Goal: Task Accomplishment & Management: Manage account settings

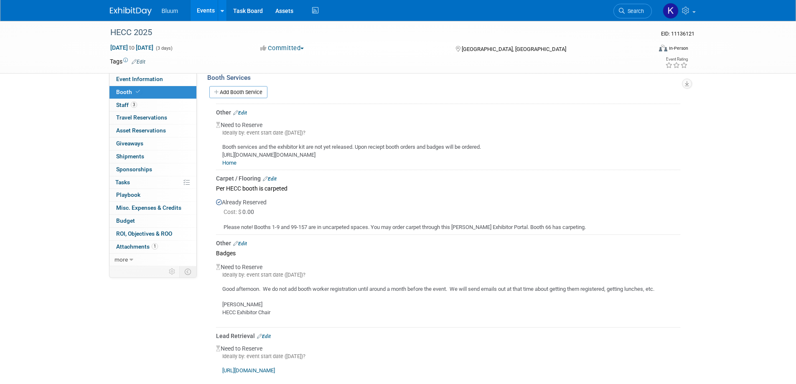
scroll to position [161, 0]
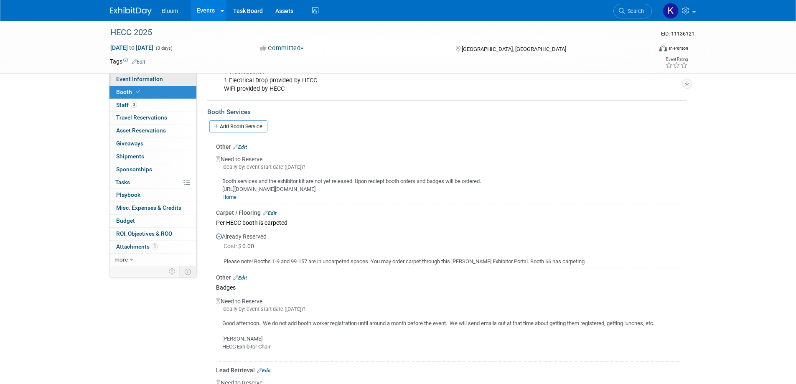
click at [139, 81] on span "Event Information" at bounding box center [139, 79] width 47 height 7
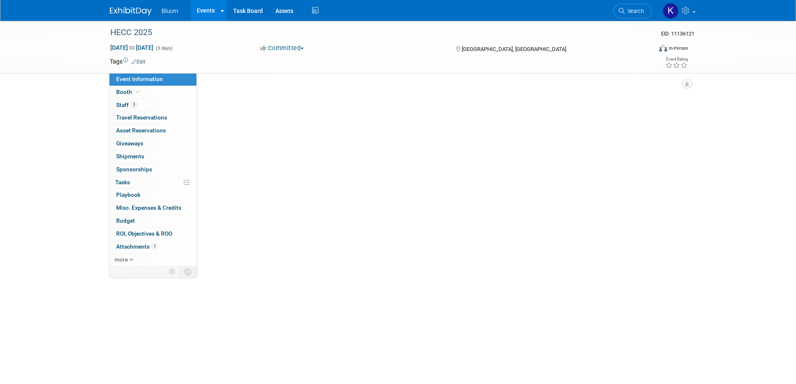
scroll to position [0, 0]
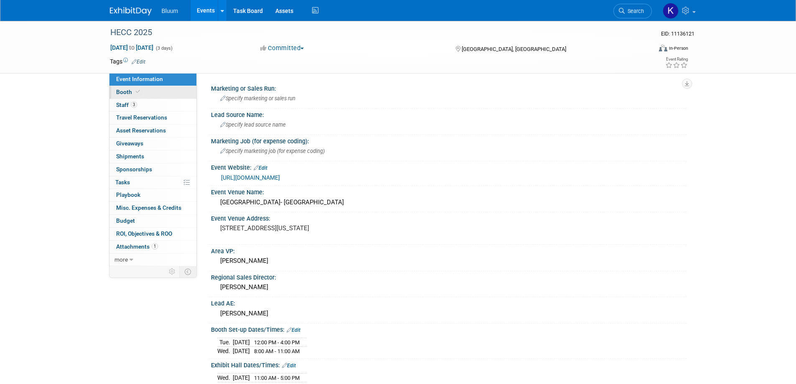
click at [129, 93] on span "Booth" at bounding box center [128, 92] width 25 height 7
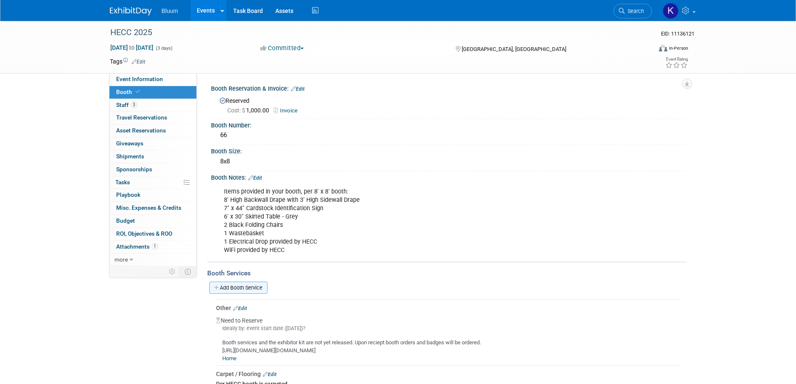
click at [261, 287] on link "Add Booth Service" at bounding box center [238, 288] width 58 height 12
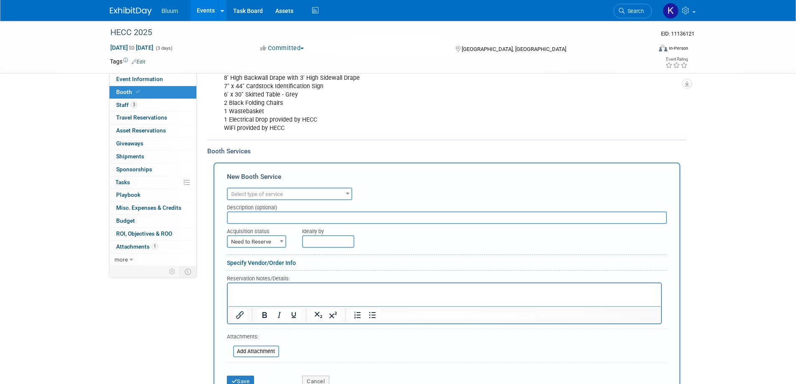
scroll to position [125, 0]
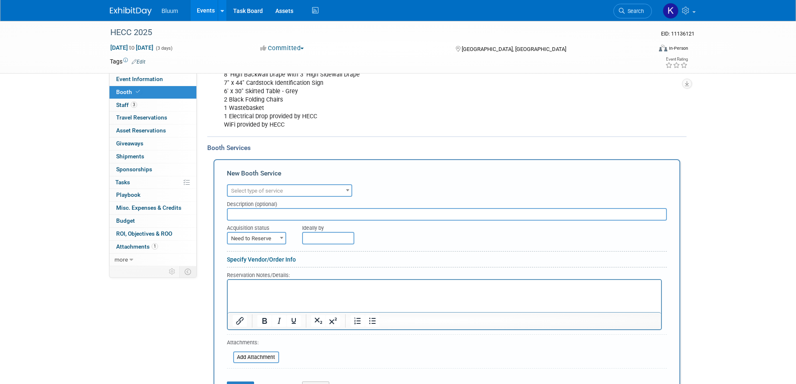
click at [330, 189] on span "Select type of service" at bounding box center [290, 191] width 124 height 12
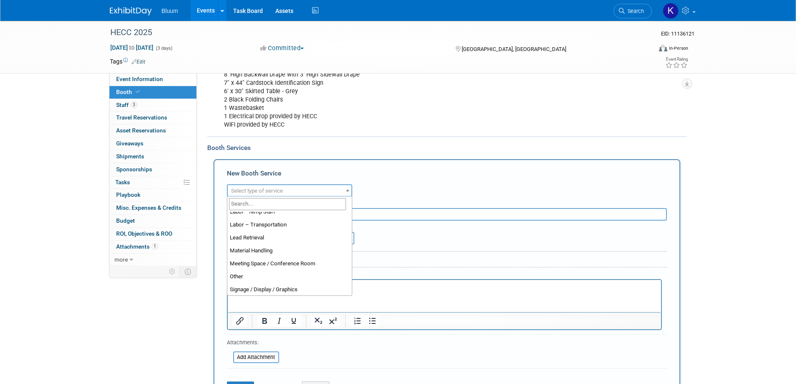
scroll to position [167, 0]
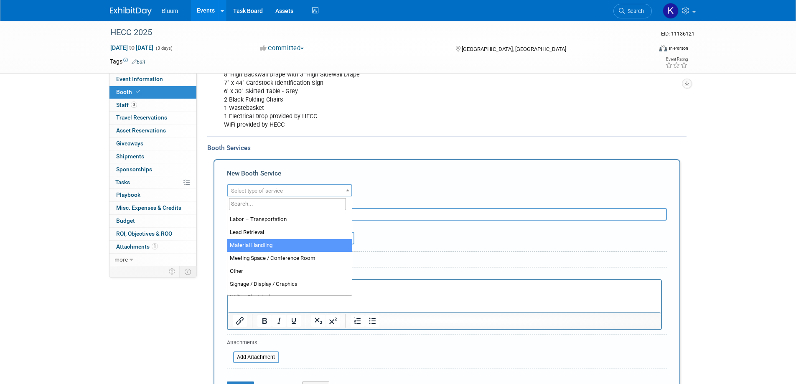
select select "10"
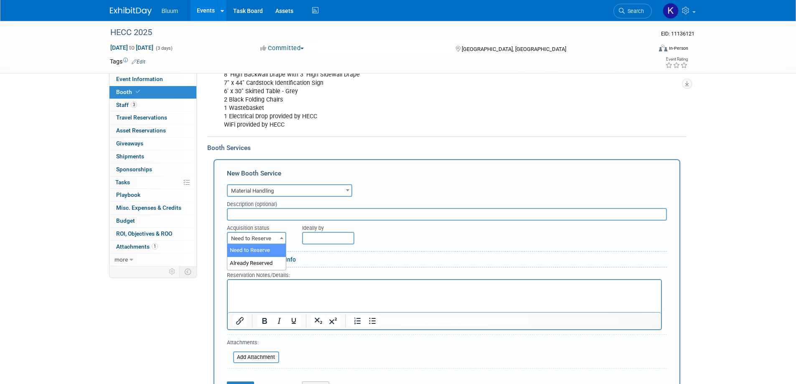
click at [272, 234] on span "Need to Reserve" at bounding box center [257, 239] width 58 height 12
select select "2"
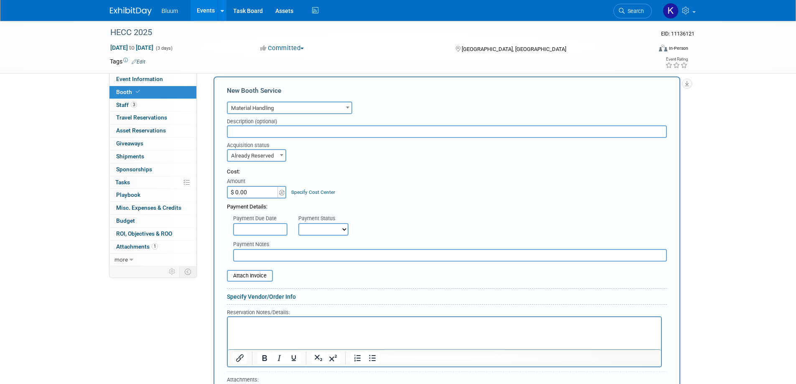
scroll to position [292, 0]
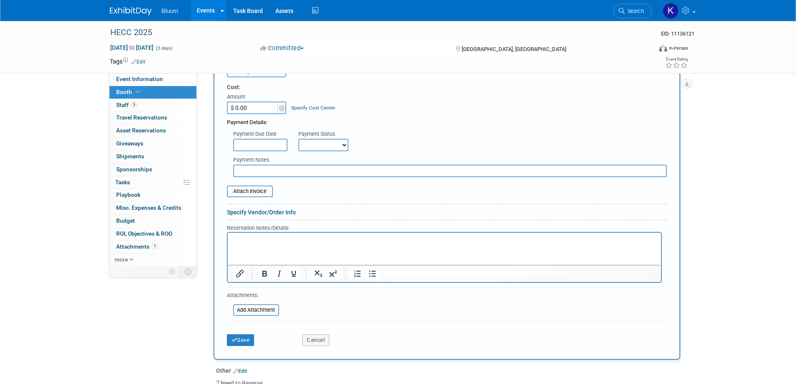
click at [263, 238] on p "Rich Text Area. Press ALT-0 for help." at bounding box center [444, 240] width 424 height 8
click at [237, 338] on button "Save" at bounding box center [241, 340] width 28 height 12
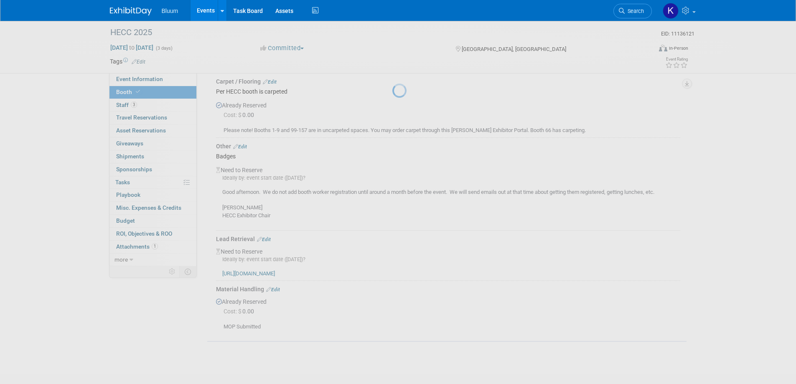
scroll to position [340, 0]
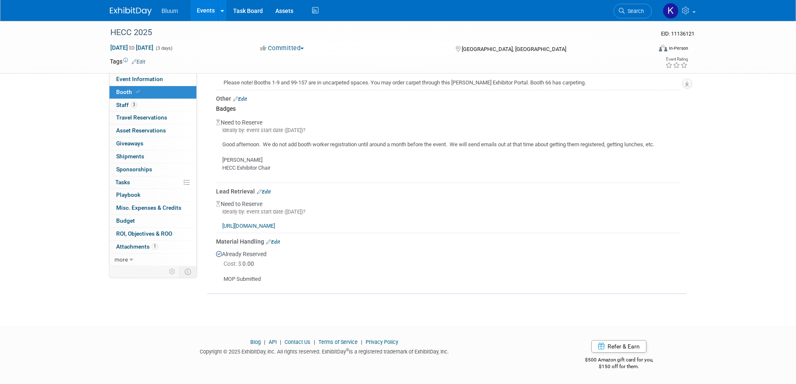
click at [208, 6] on link "Events" at bounding box center [206, 10] width 31 height 21
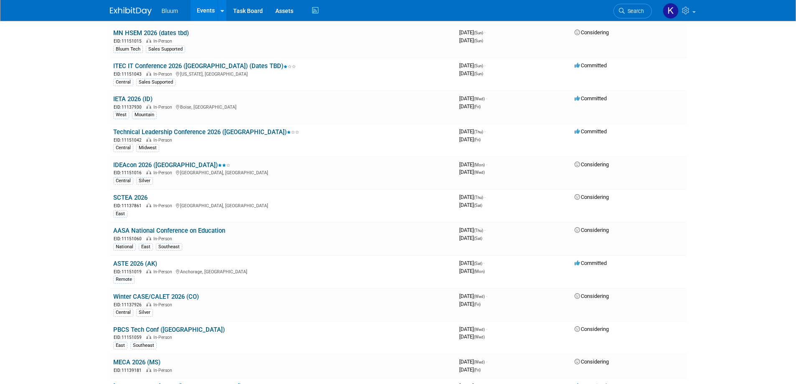
scroll to position [1028, 0]
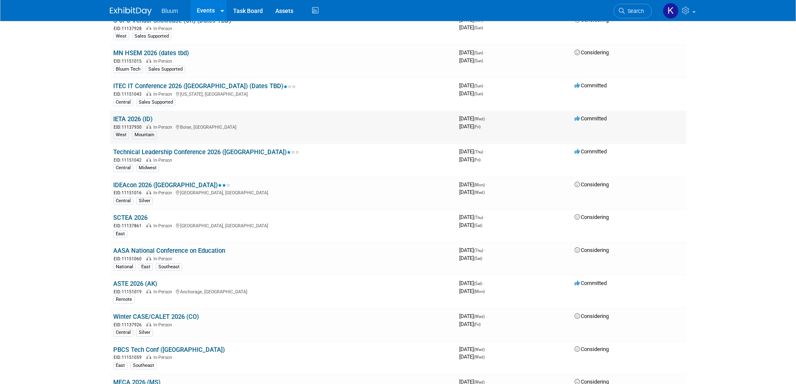
click at [136, 120] on link "IETA 2026 (ID)" at bounding box center [132, 119] width 39 height 8
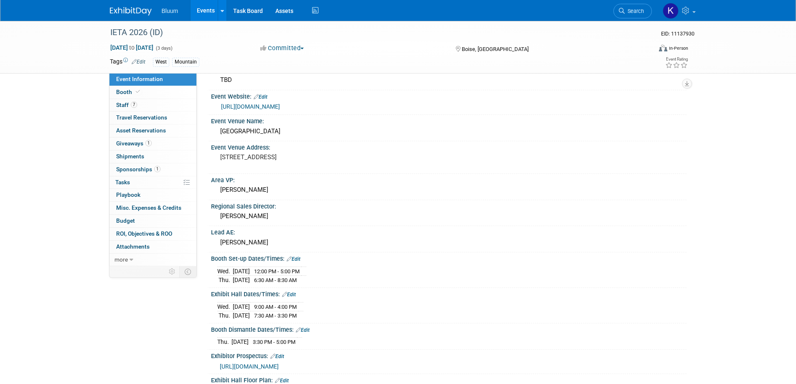
scroll to position [167, 0]
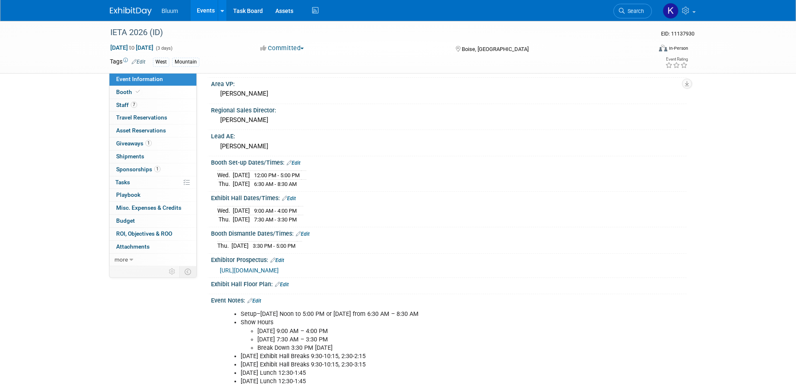
click at [296, 164] on link "Edit" at bounding box center [294, 163] width 14 height 6
select select "1"
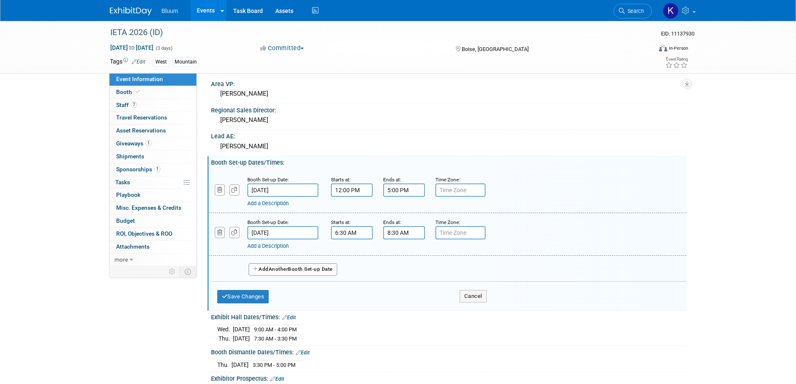
click at [272, 189] on input "Feb 4, 2026" at bounding box center [282, 189] width 71 height 13
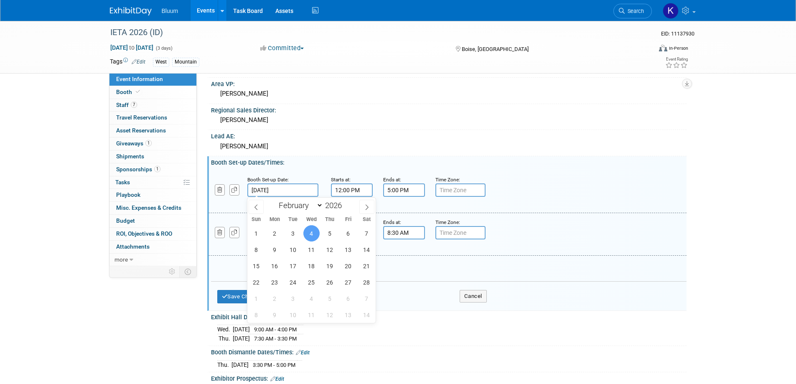
click at [272, 189] on input "Feb 4, 2026" at bounding box center [282, 189] width 71 height 13
click at [297, 231] on span "3" at bounding box center [293, 233] width 16 height 16
type input "Feb 3, 2026"
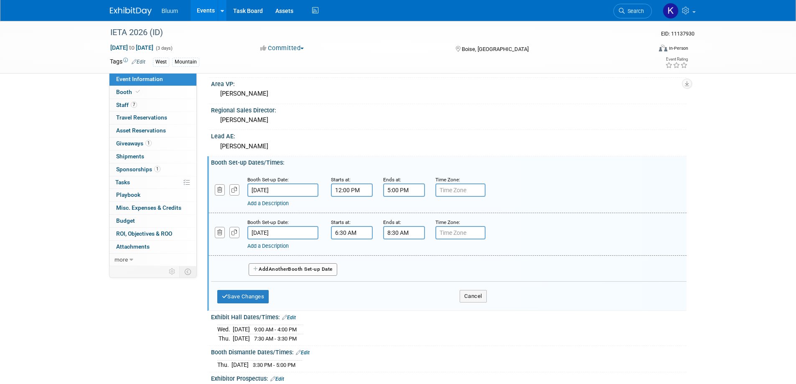
click at [275, 233] on input "Feb 5, 2026" at bounding box center [282, 232] width 71 height 13
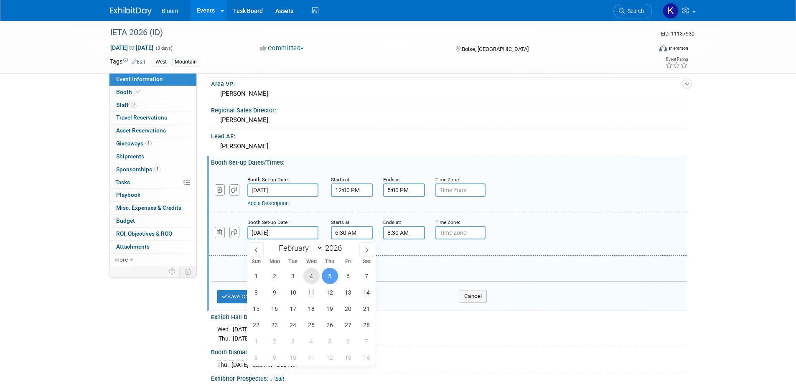
click at [314, 276] on span "4" at bounding box center [311, 276] width 16 height 16
type input "Feb 4, 2026"
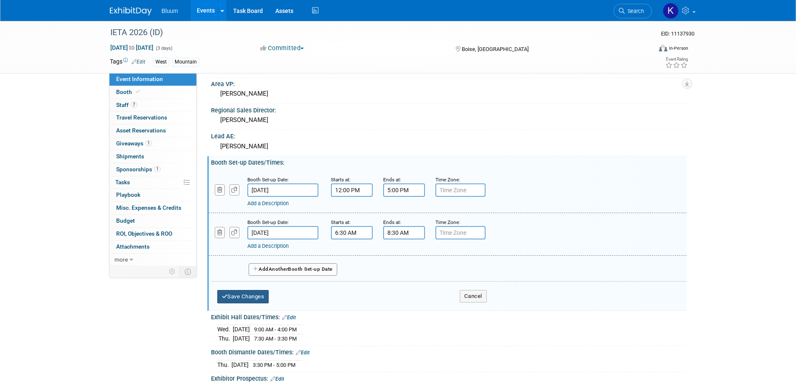
click at [242, 296] on button "Save Changes" at bounding box center [243, 296] width 52 height 13
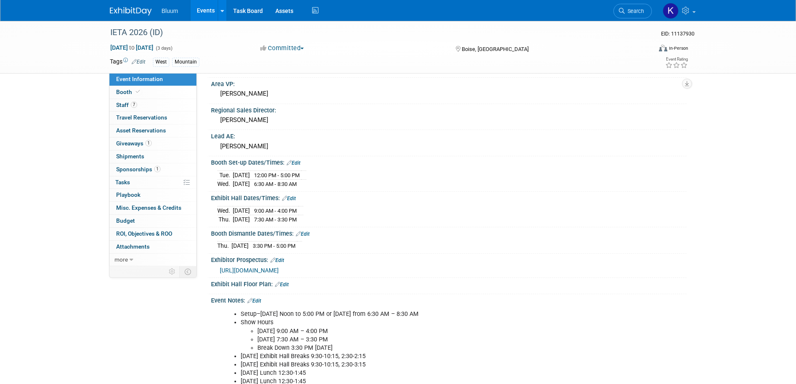
click at [198, 11] on link "Events" at bounding box center [206, 10] width 31 height 21
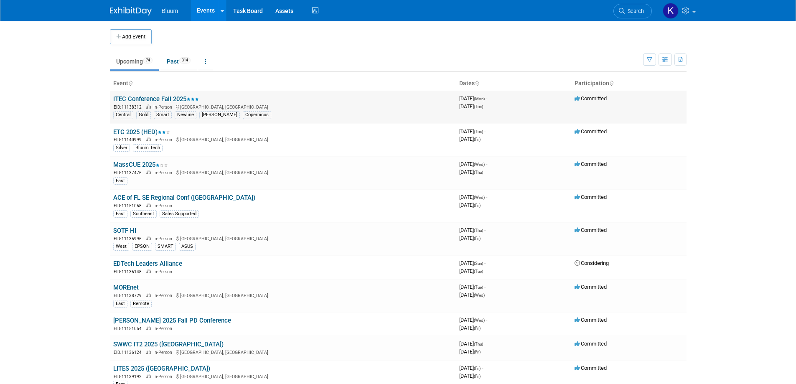
click at [153, 99] on link "ITEC Conference Fall 2025" at bounding box center [156, 99] width 86 height 8
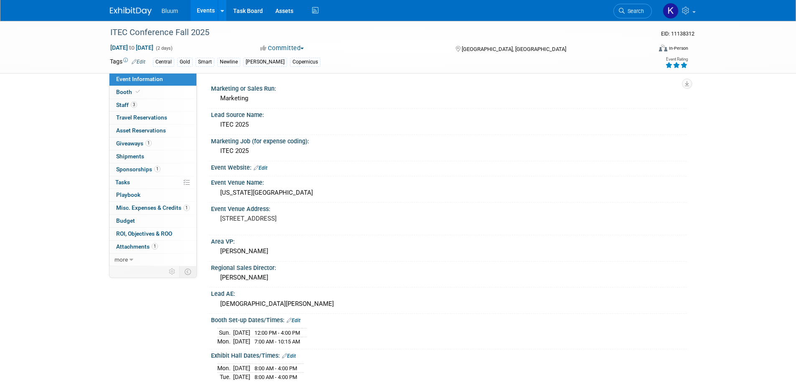
click at [205, 10] on link "Events" at bounding box center [206, 10] width 31 height 21
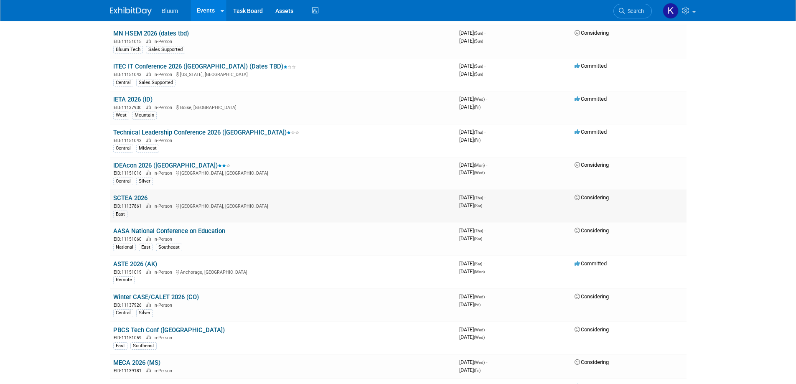
scroll to position [1028, 0]
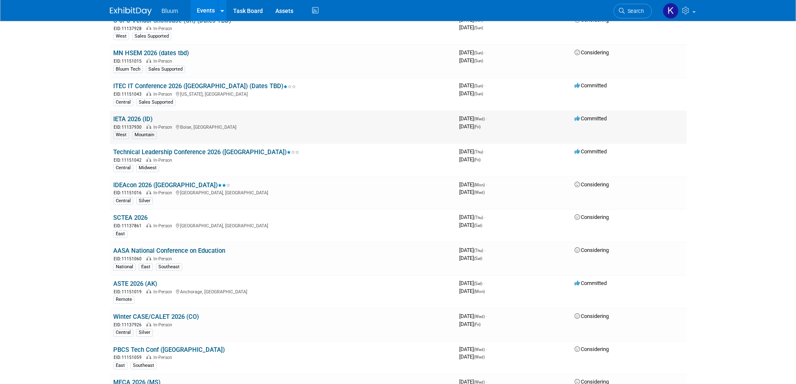
click at [125, 117] on link "IETA 2026 (ID)" at bounding box center [132, 119] width 39 height 8
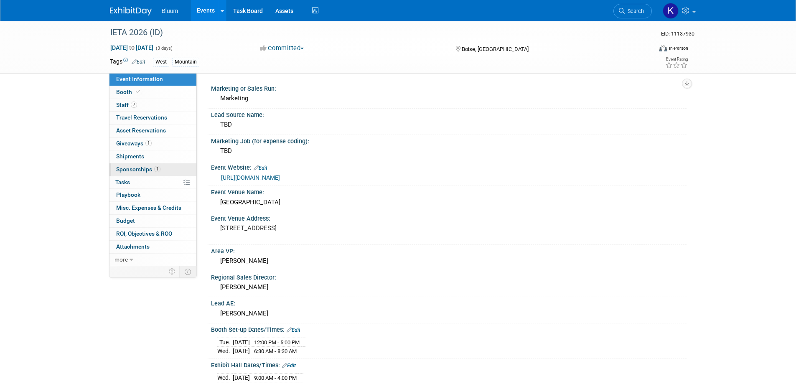
click at [127, 167] on span "Sponsorships 1" at bounding box center [138, 169] width 44 height 7
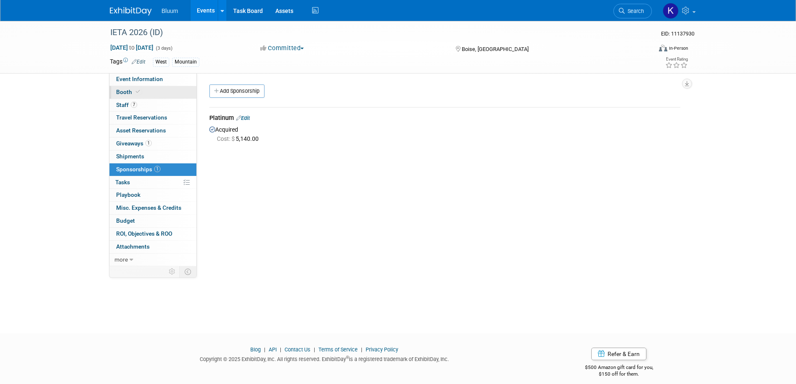
click at [126, 91] on span "Booth" at bounding box center [128, 92] width 25 height 7
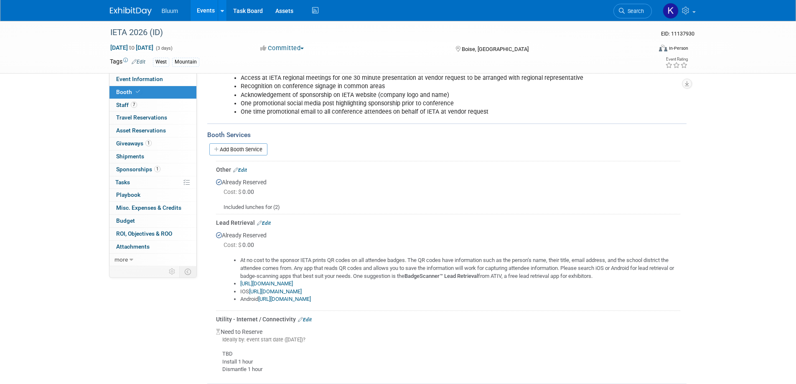
scroll to position [251, 0]
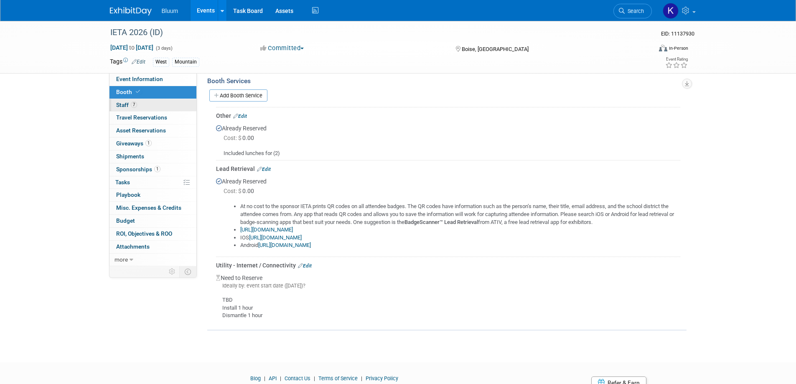
click at [124, 103] on span "Staff 7" at bounding box center [126, 105] width 21 height 7
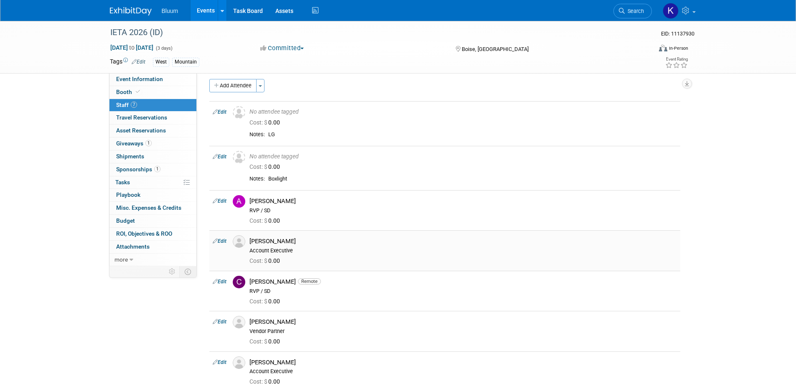
scroll to position [0, 0]
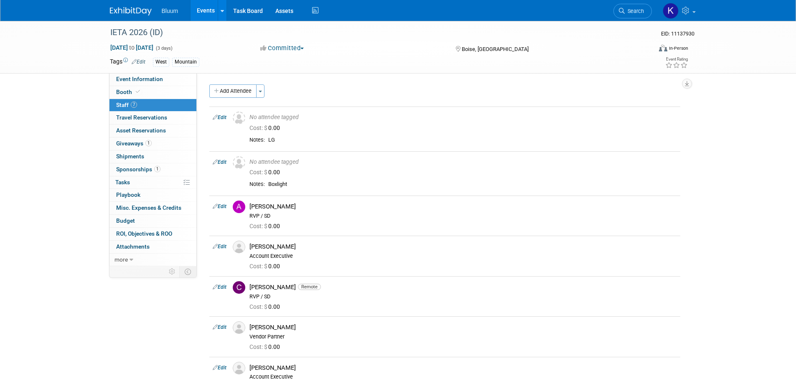
click at [211, 9] on link "Events" at bounding box center [206, 10] width 31 height 21
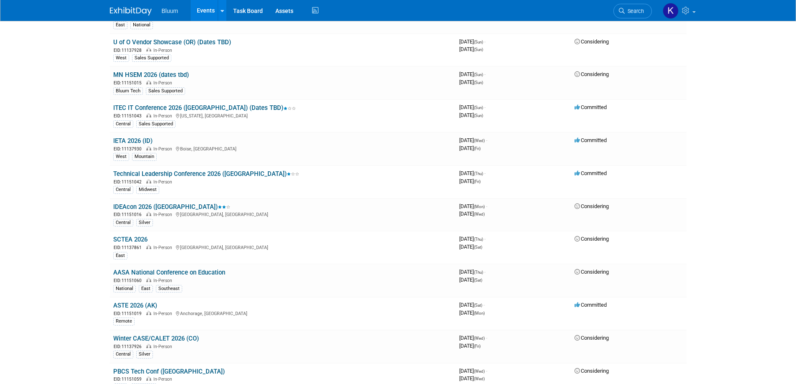
scroll to position [986, 0]
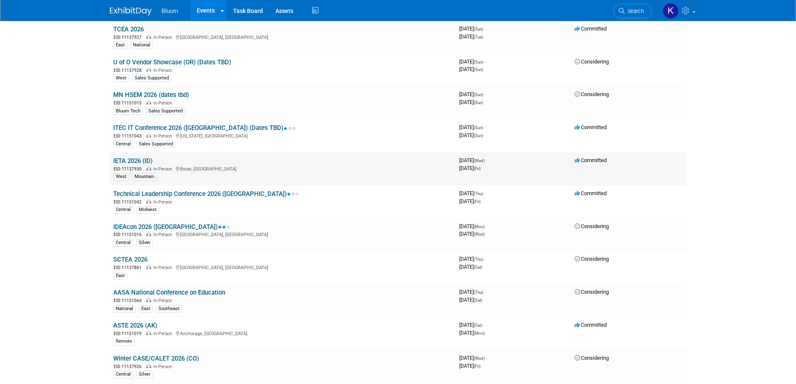
click at [135, 157] on link "IETA 2026 (ID)" at bounding box center [132, 161] width 39 height 8
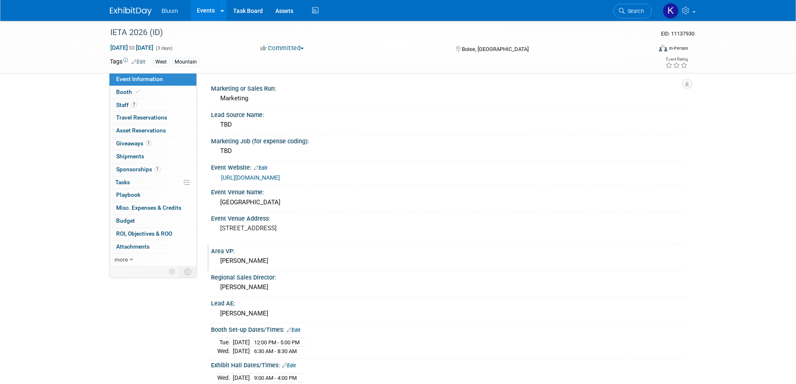
click at [234, 252] on div "Area VP:" at bounding box center [449, 250] width 476 height 10
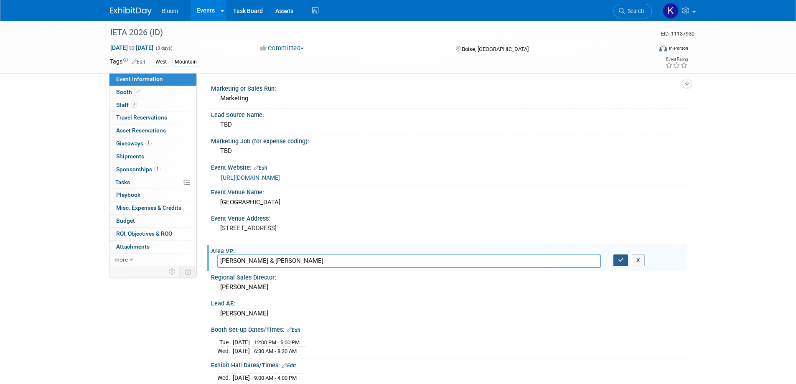
type input "Aaron Cole & Omar Gayle"
click at [619, 259] on icon "button" at bounding box center [621, 259] width 6 height 5
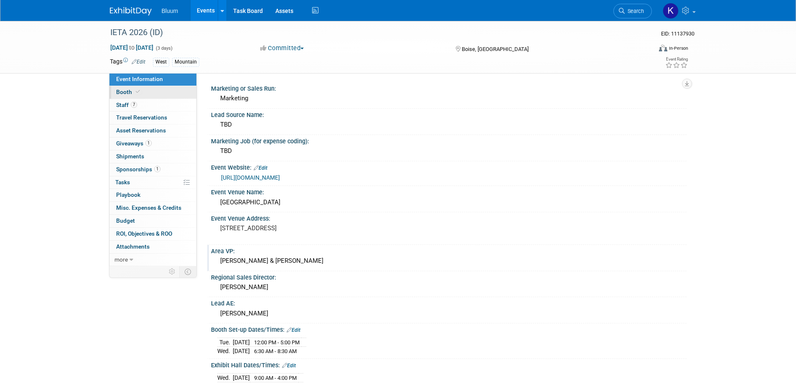
click at [121, 93] on span "Booth" at bounding box center [128, 92] width 25 height 7
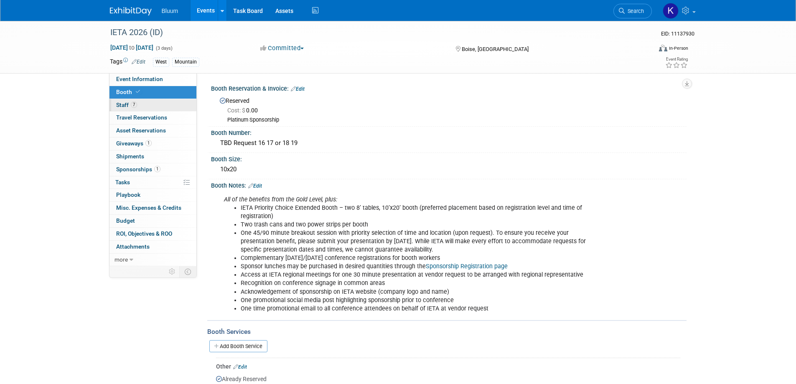
click at [120, 105] on span "Staff 7" at bounding box center [126, 105] width 21 height 7
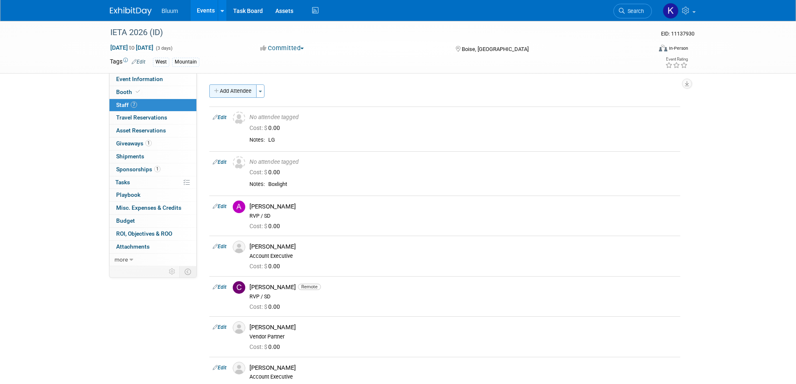
click at [242, 89] on button "Add Attendee" at bounding box center [232, 90] width 47 height 13
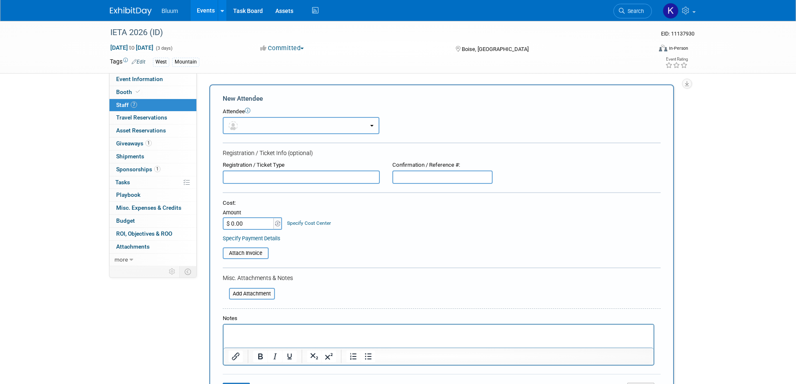
click at [284, 121] on button "button" at bounding box center [301, 125] width 157 height 17
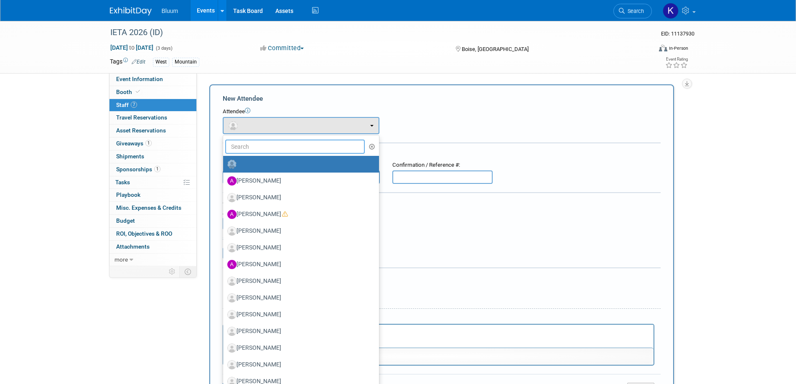
click at [265, 144] on input "text" at bounding box center [295, 147] width 140 height 14
type input "omar"
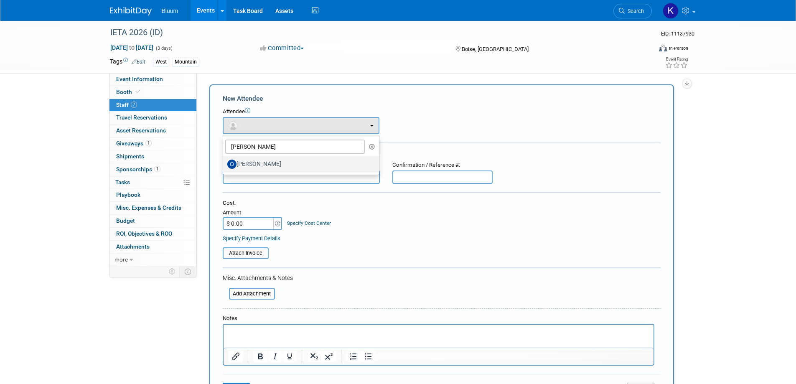
click at [262, 160] on label "[PERSON_NAME]" at bounding box center [298, 164] width 143 height 13
click at [224, 160] on input "[PERSON_NAME]" at bounding box center [221, 162] width 5 height 5
select select "1cc130c2-a598-4fcb-a52a-dbb57bf7e81e"
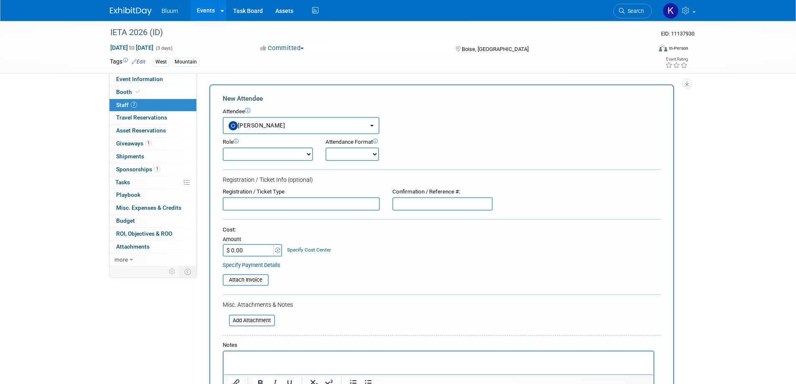
click at [259, 150] on select "Account Executive Demonstrator Event Support Host Leadership Offsite Event Supp…" at bounding box center [268, 154] width 90 height 13
select select "200"
click at [223, 148] on select "Account Executive Demonstrator Event Support Host Leadership Offsite Event Supp…" at bounding box center [268, 154] width 90 height 13
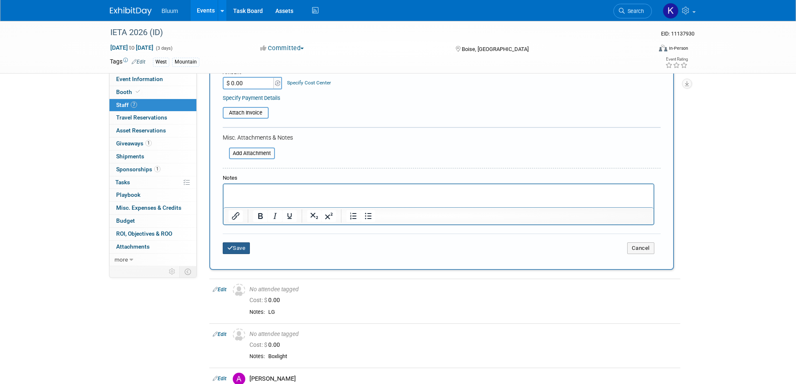
click at [235, 251] on button "Save" at bounding box center [237, 248] width 28 height 12
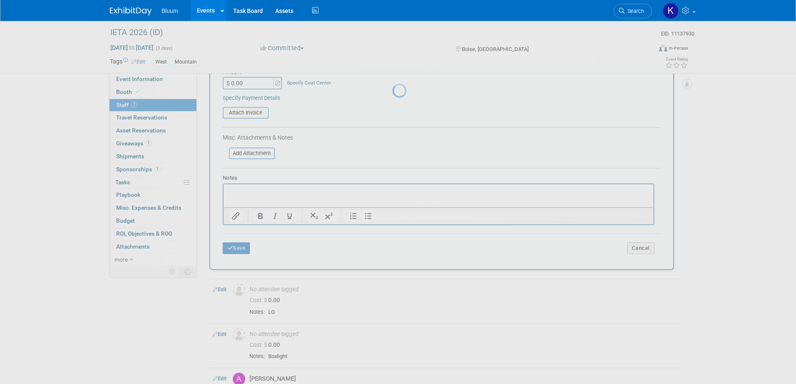
scroll to position [152, 0]
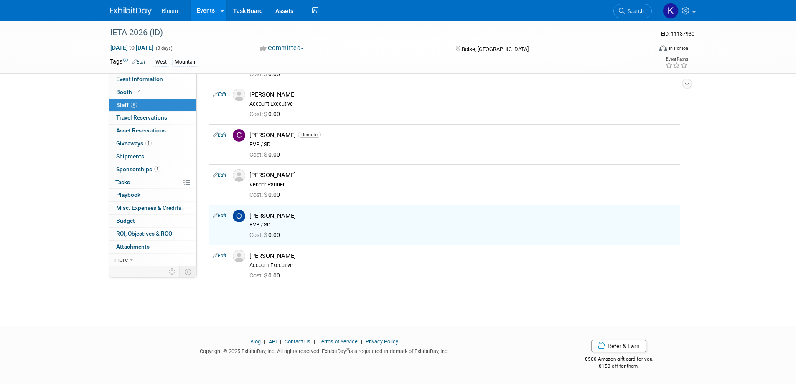
click at [203, 7] on link "Events" at bounding box center [206, 10] width 31 height 21
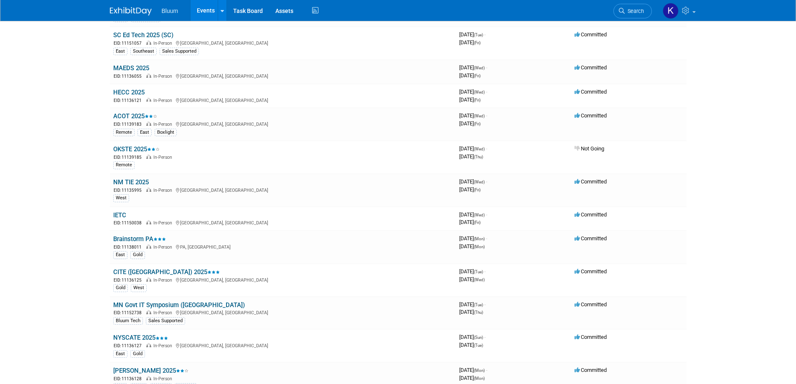
scroll to position [418, 0]
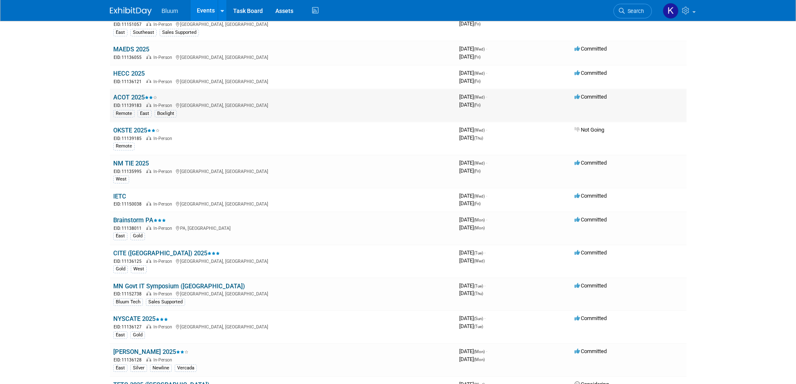
click at [136, 99] on link "ACOT 2025" at bounding box center [135, 98] width 44 height 8
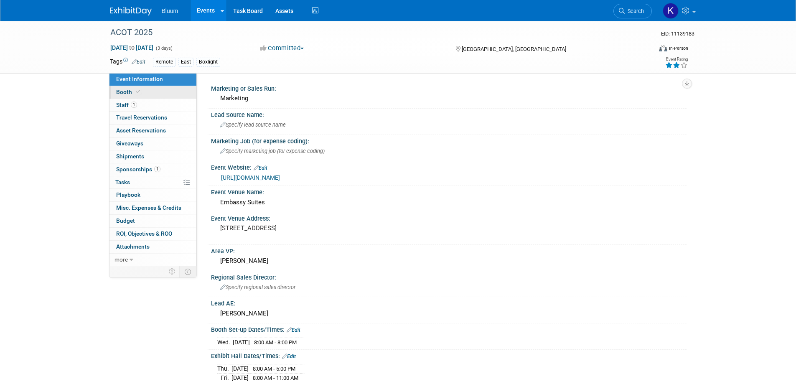
click at [131, 94] on span "Booth" at bounding box center [128, 92] width 25 height 7
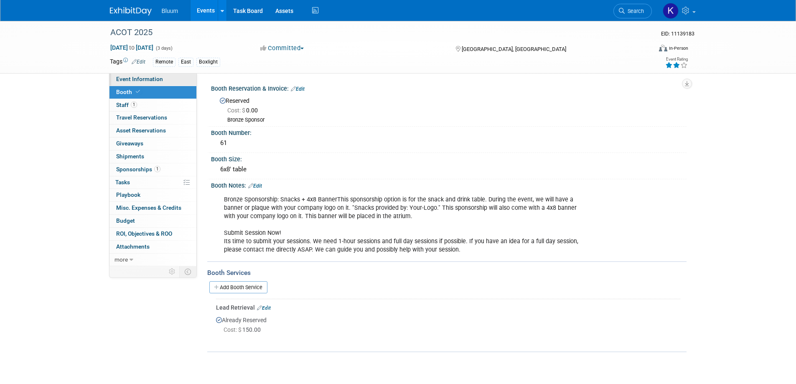
click at [143, 81] on span "Event Information" at bounding box center [139, 79] width 47 height 7
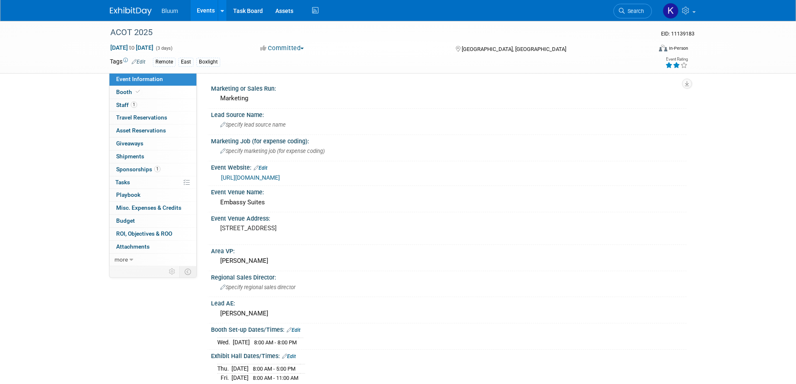
scroll to position [125, 0]
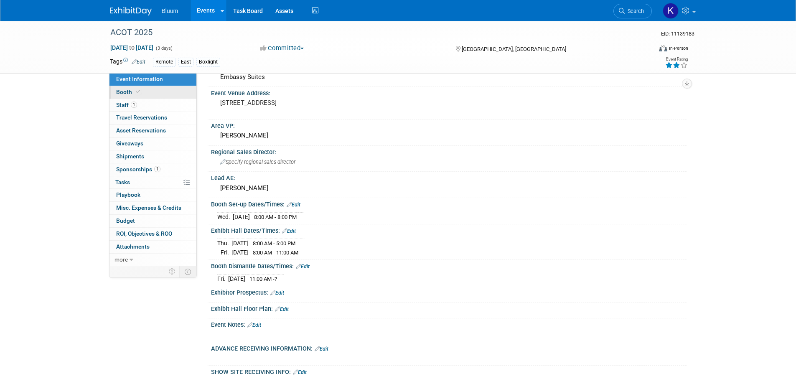
click at [129, 93] on span "Booth" at bounding box center [128, 92] width 25 height 7
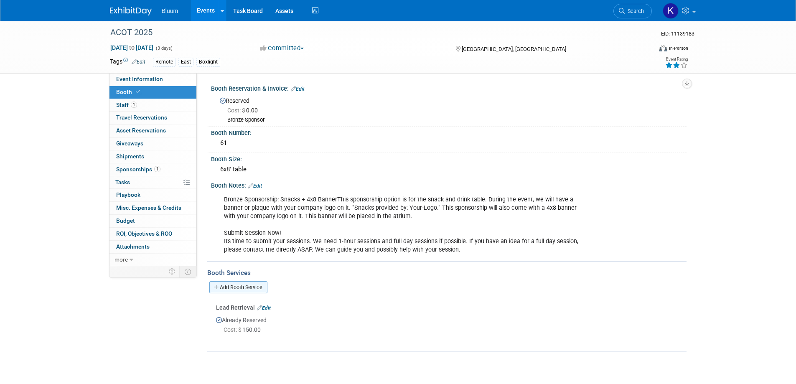
click at [239, 287] on link "Add Booth Service" at bounding box center [238, 287] width 58 height 12
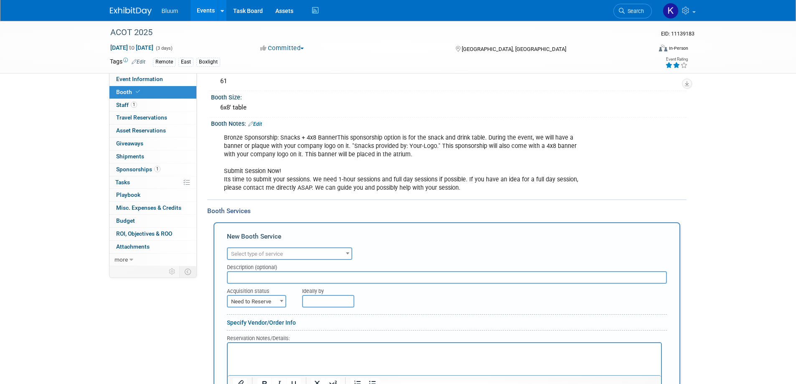
scroll to position [125, 0]
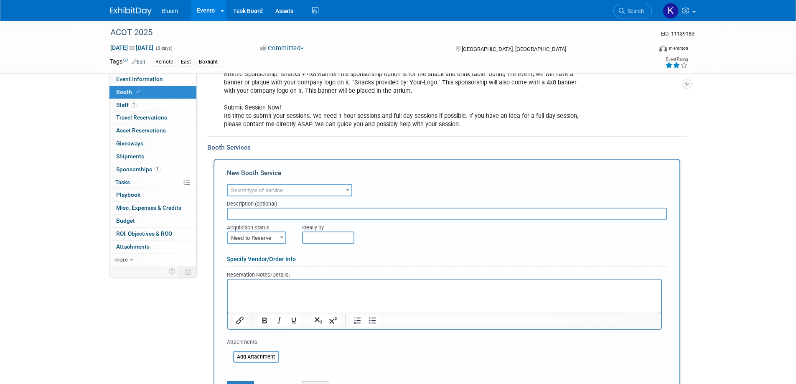
click at [289, 187] on span "Select type of service" at bounding box center [290, 191] width 124 height 12
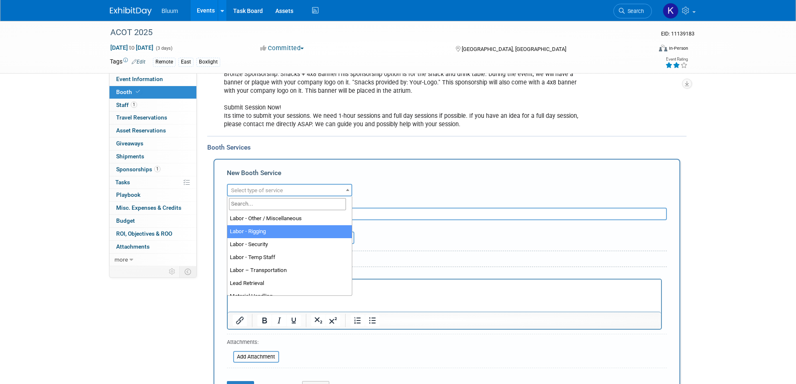
scroll to position [209, 0]
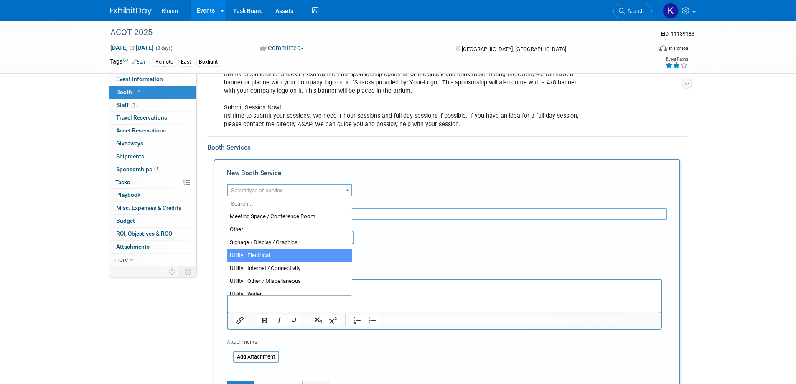
select select "8"
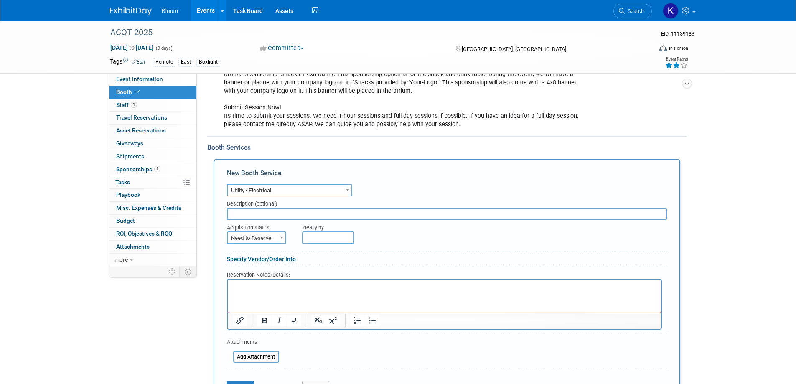
click at [246, 291] on html at bounding box center [443, 285] width 433 height 11
paste body "Rich Text Area. Press ALT-0 for help."
click at [365, 285] on p "Booths come with power and a network" at bounding box center [444, 287] width 424 height 8
click at [266, 234] on span "Need to Reserve" at bounding box center [257, 238] width 58 height 12
select select "2"
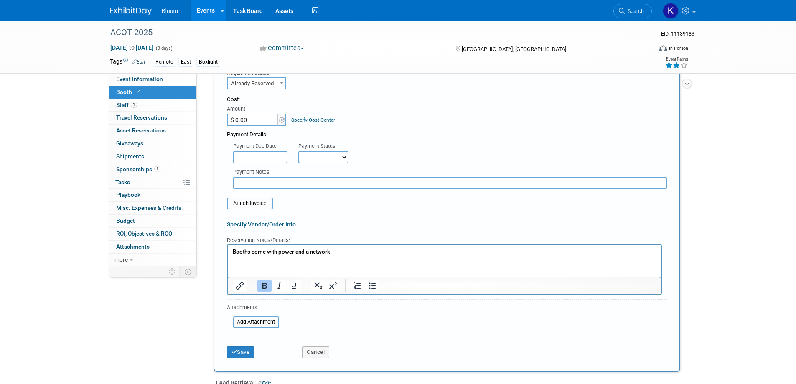
scroll to position [334, 0]
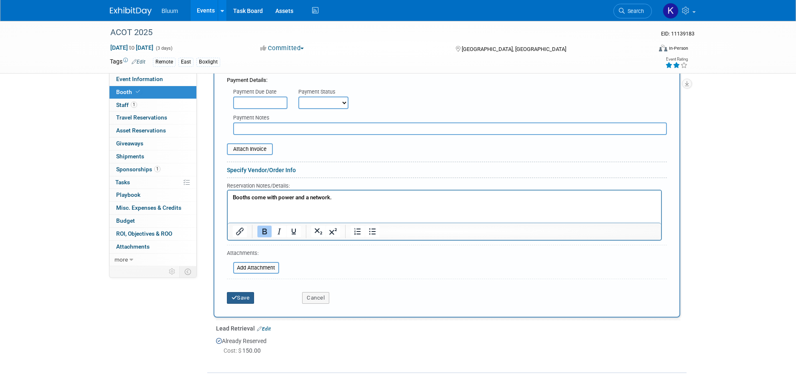
click at [246, 299] on button "Save" at bounding box center [241, 298] width 28 height 12
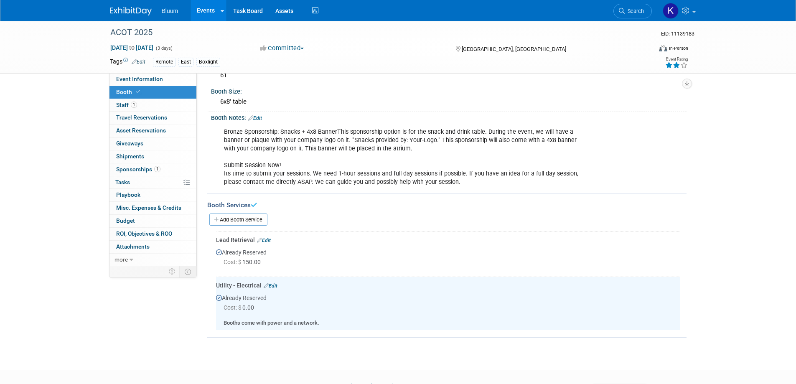
scroll to position [0, 0]
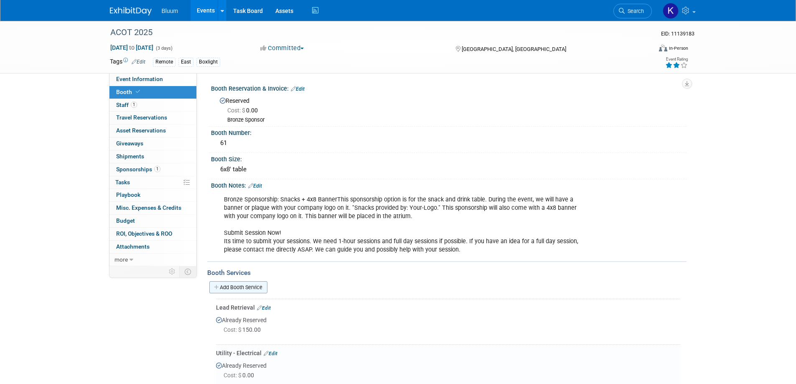
click at [245, 289] on link "Add Booth Service" at bounding box center [238, 287] width 58 height 12
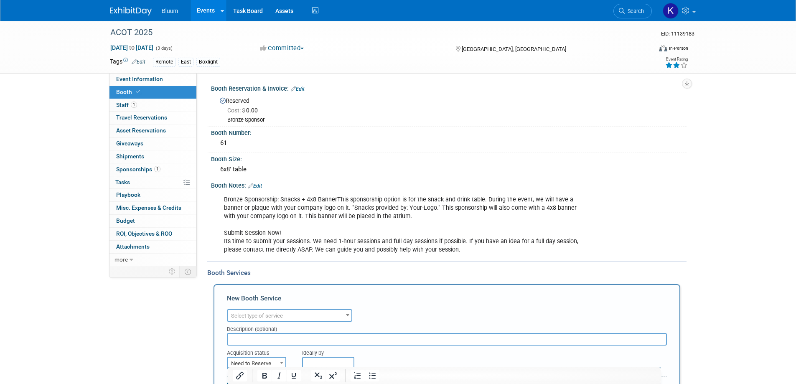
scroll to position [125, 0]
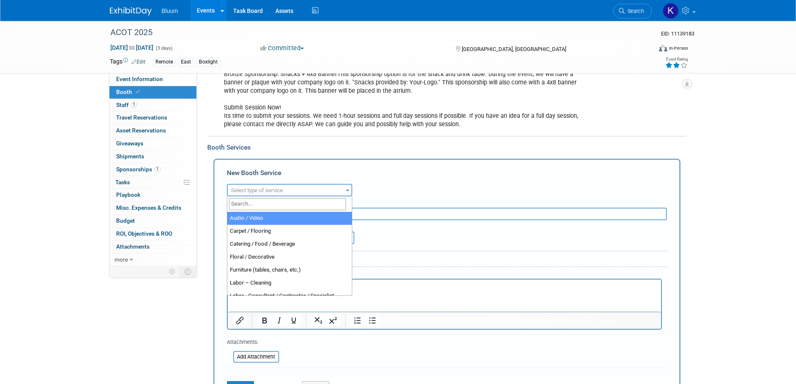
click at [335, 190] on span "Select type of service" at bounding box center [290, 191] width 124 height 12
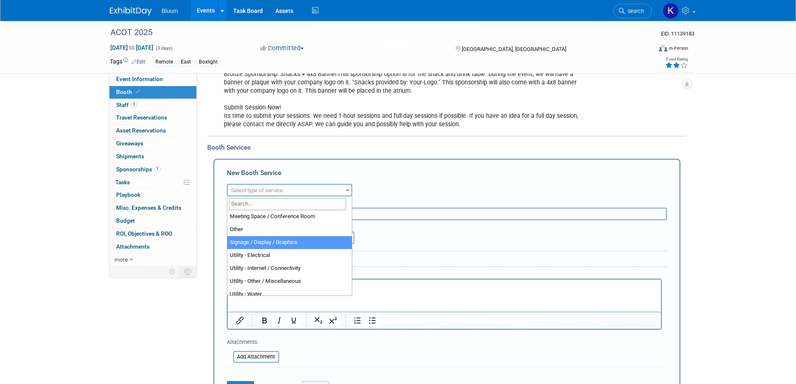
scroll to position [214, 0]
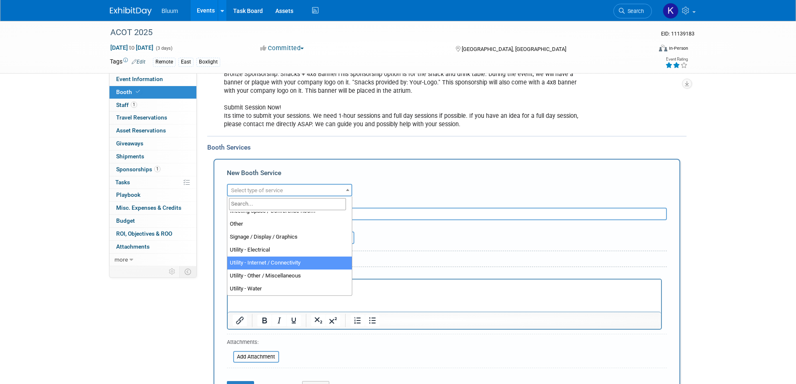
select select "18"
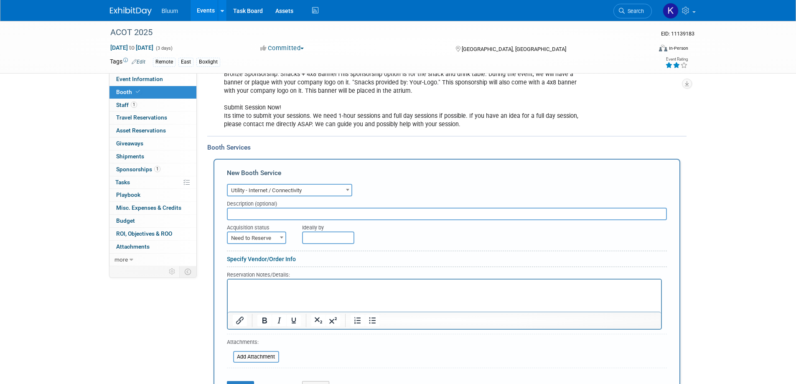
click at [277, 238] on span at bounding box center [281, 237] width 8 height 11
select select "2"
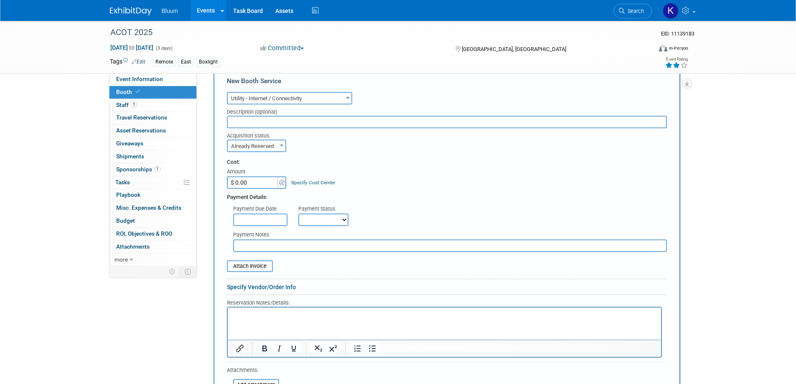
scroll to position [334, 0]
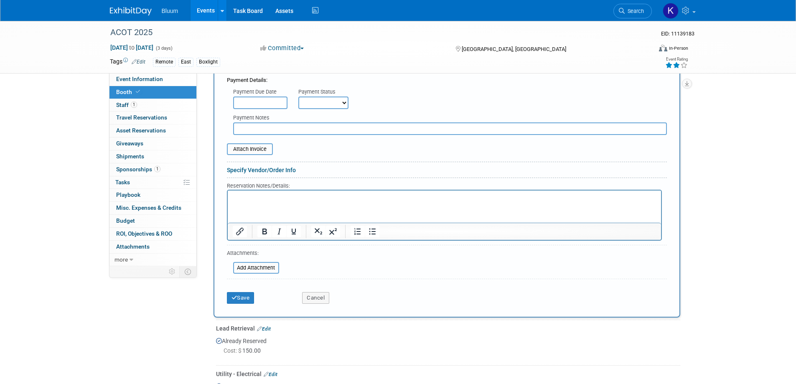
click at [252, 202] on html at bounding box center [443, 196] width 433 height 11
click at [242, 295] on button "Save" at bounding box center [241, 298] width 28 height 12
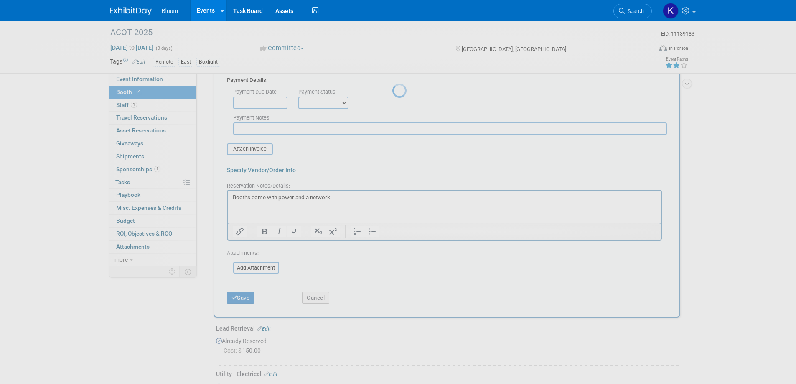
scroll to position [165, 0]
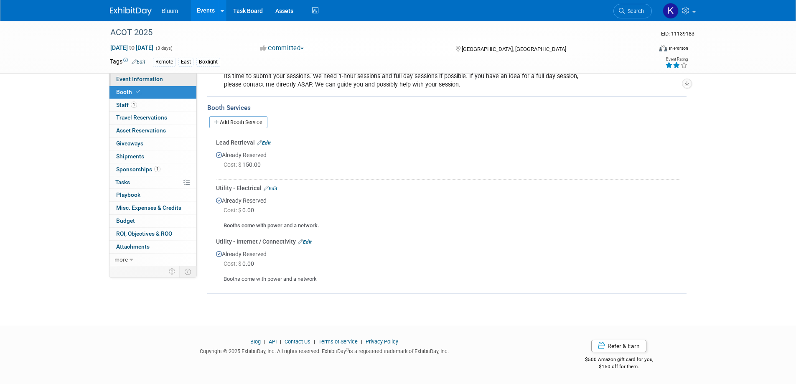
click at [157, 80] on span "Event Information" at bounding box center [139, 79] width 47 height 7
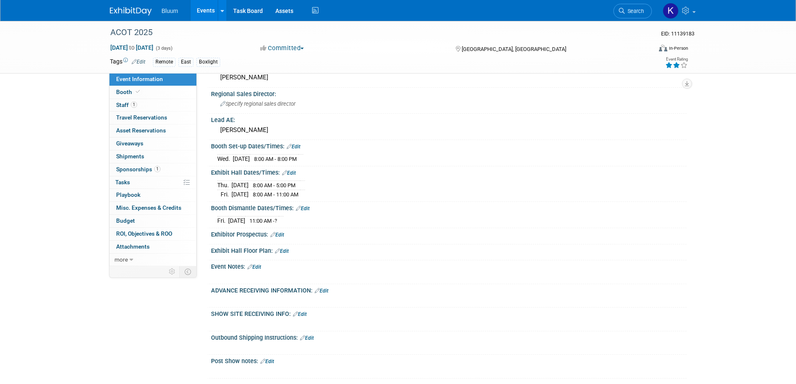
scroll to position [209, 0]
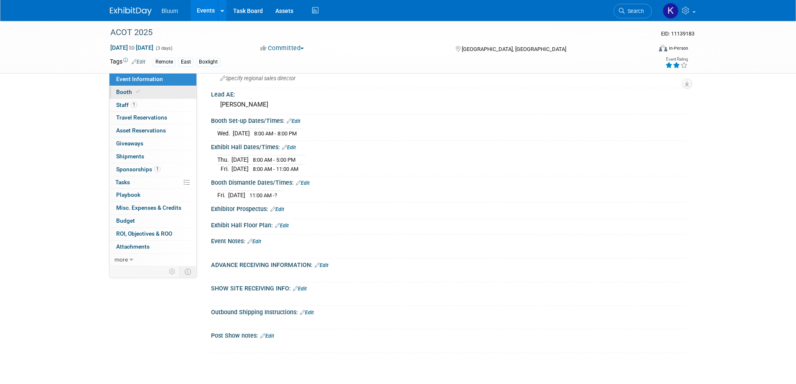
click at [128, 92] on span "Booth" at bounding box center [128, 92] width 25 height 7
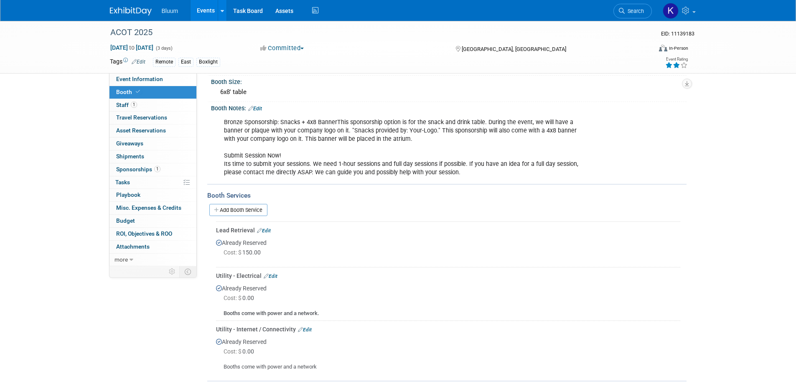
scroll to position [165, 0]
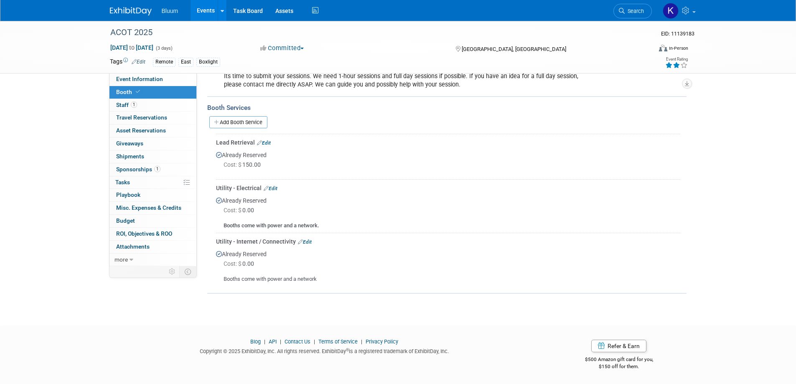
click at [267, 142] on link "Edit" at bounding box center [264, 143] width 14 height 6
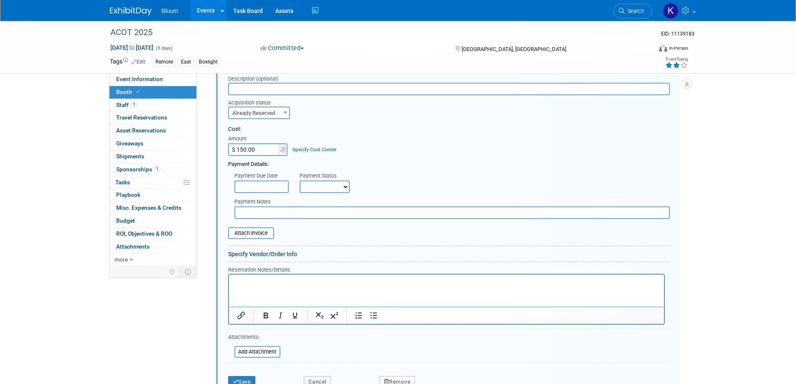
scroll to position [288, 0]
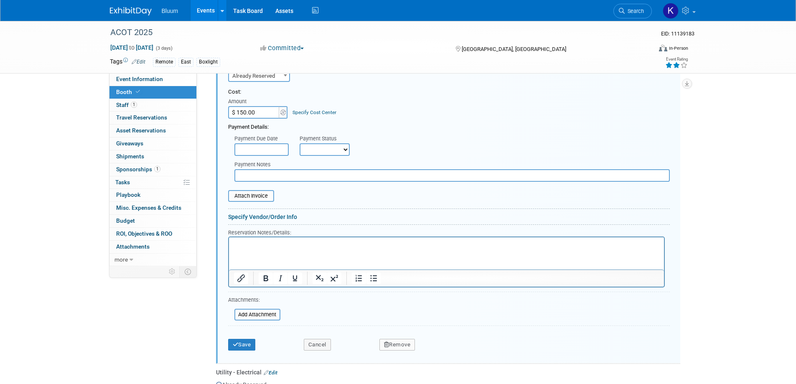
click at [249, 242] on p "Rich Text Area. Press ALT-0 for help." at bounding box center [446, 245] width 425 height 8
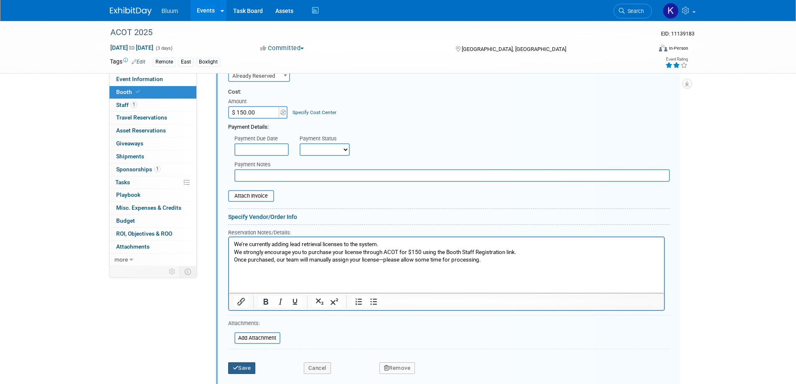
click at [247, 367] on button "Save" at bounding box center [242, 368] width 28 height 12
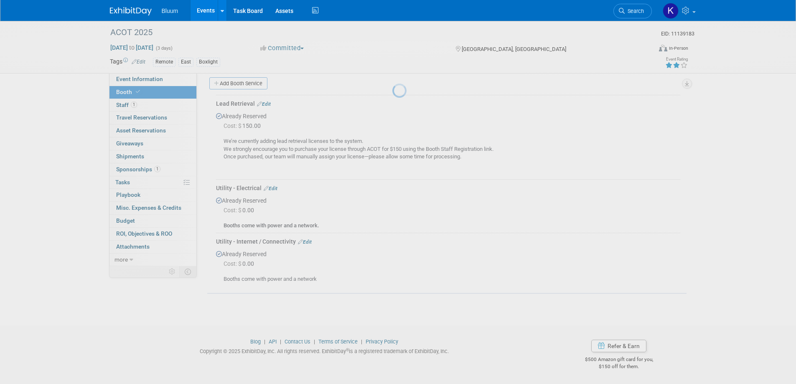
scroll to position [204, 0]
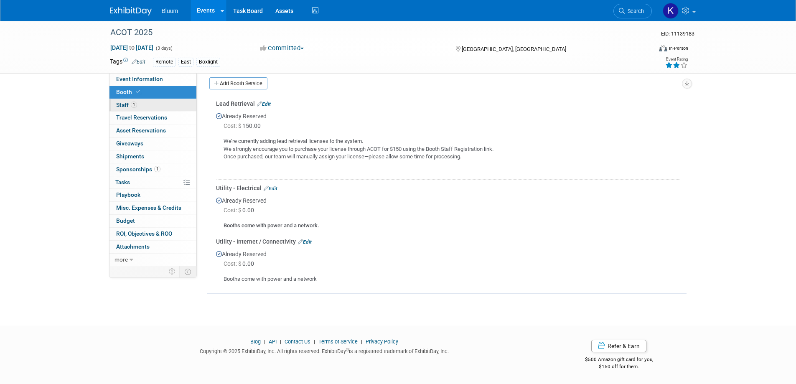
click at [125, 103] on span "Staff 1" at bounding box center [126, 105] width 21 height 7
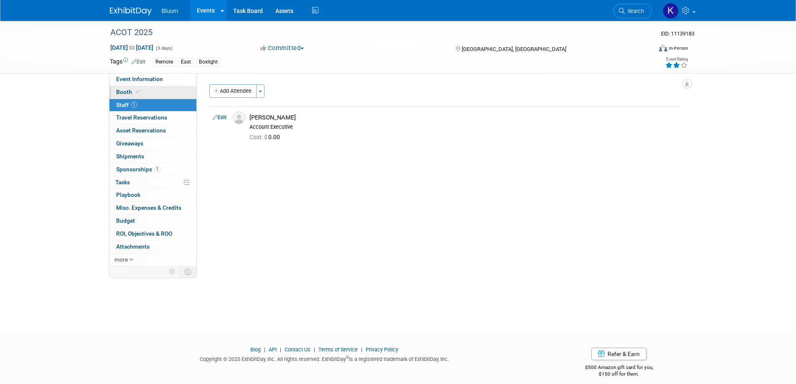
click at [125, 92] on span "Booth" at bounding box center [128, 92] width 25 height 7
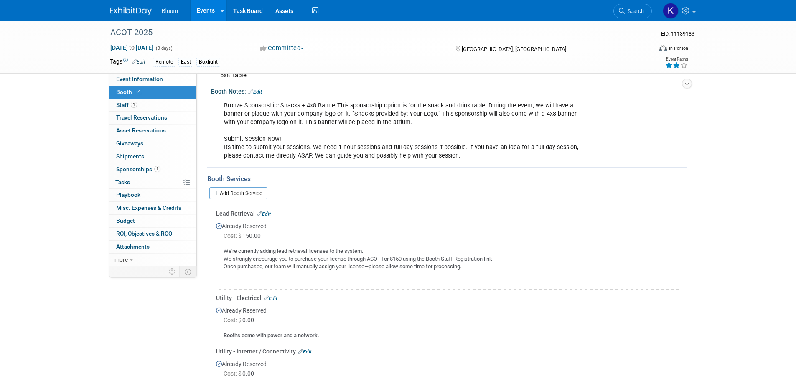
scroll to position [125, 0]
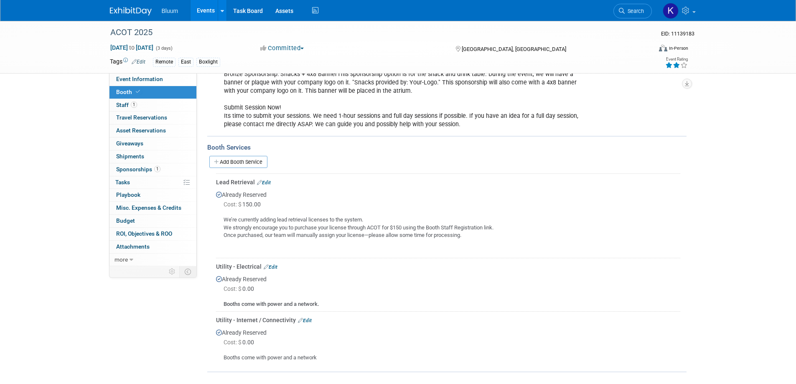
click at [265, 182] on link "Edit" at bounding box center [264, 183] width 14 height 6
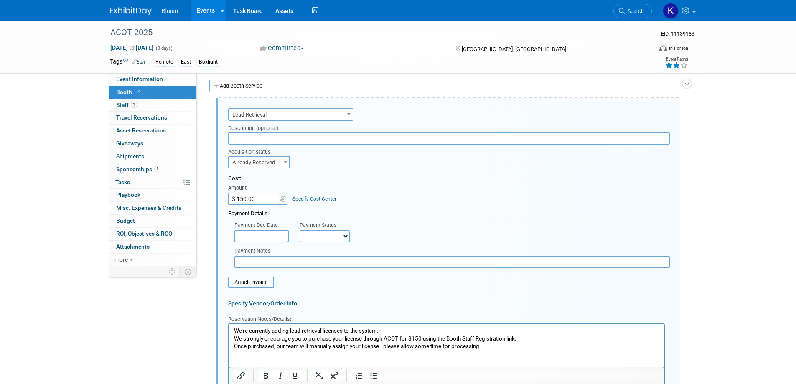
scroll to position [204, 0]
click at [234, 328] on p "We’re currently adding lead retrieval licenses to the system. We strongly encou…" at bounding box center [446, 343] width 425 height 39
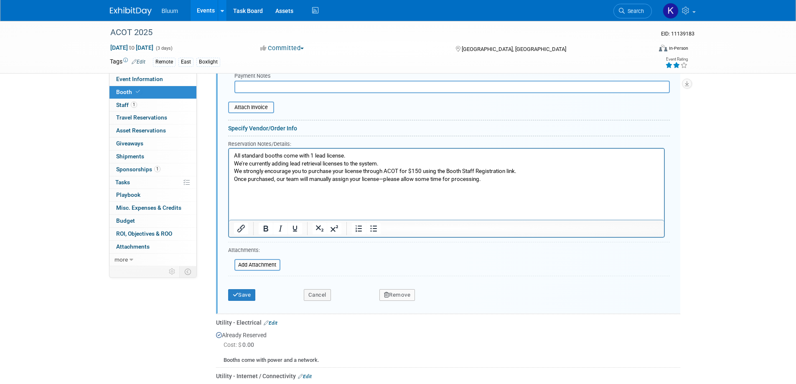
scroll to position [413, 0]
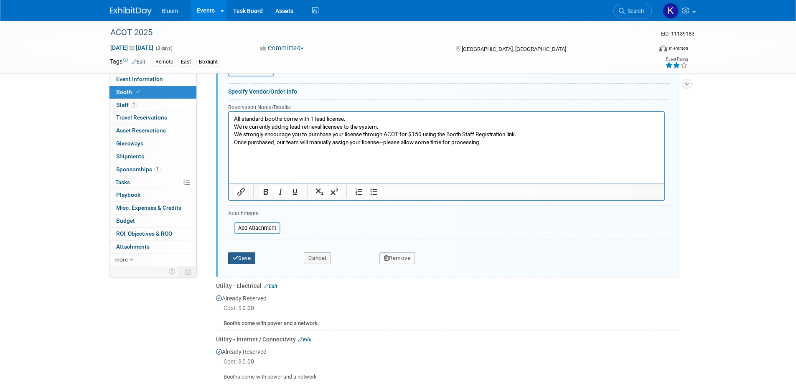
click at [253, 259] on button "Save" at bounding box center [242, 258] width 28 height 12
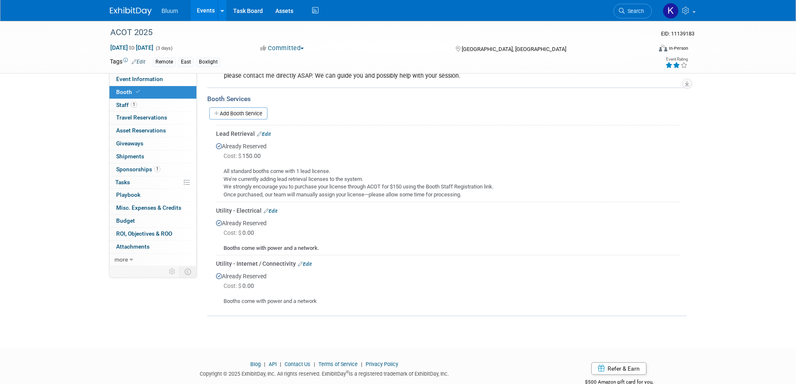
scroll to position [155, 0]
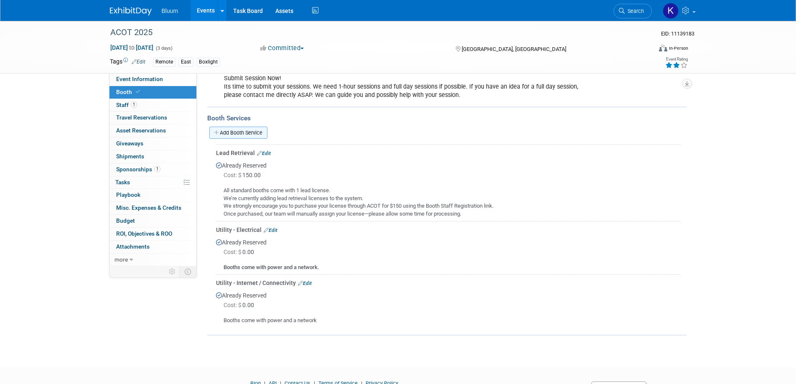
click at [246, 130] on link "Add Booth Service" at bounding box center [238, 133] width 58 height 12
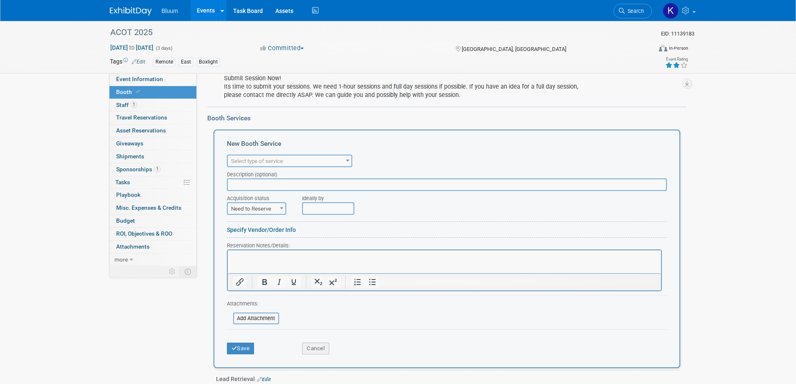
scroll to position [0, 0]
click at [302, 160] on span "Select type of service" at bounding box center [290, 161] width 124 height 12
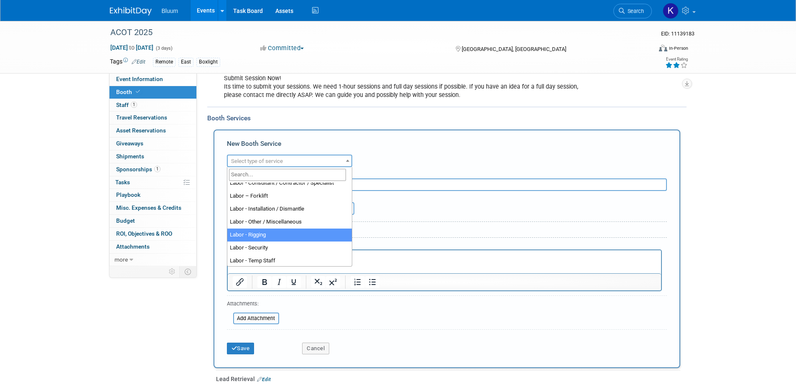
scroll to position [209, 0]
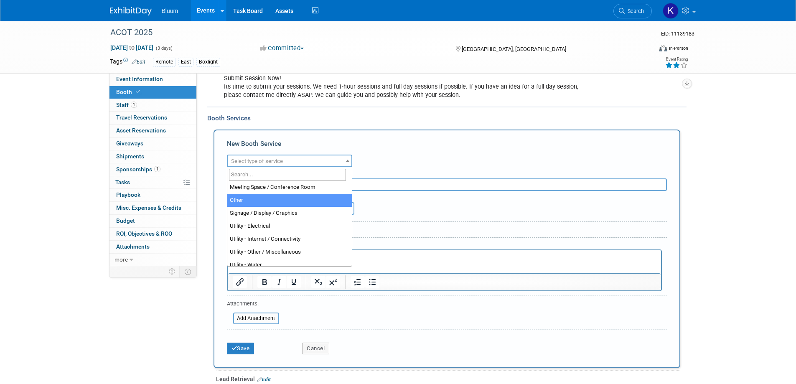
select select "1"
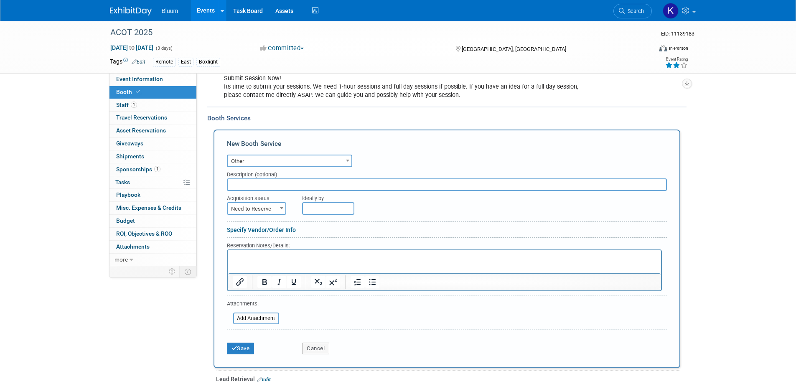
click at [269, 209] on span "Need to Reserve" at bounding box center [257, 209] width 58 height 12
select select "2"
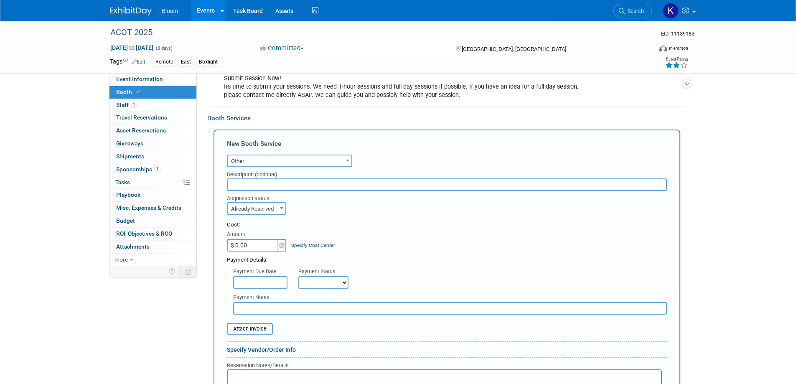
scroll to position [280, 0]
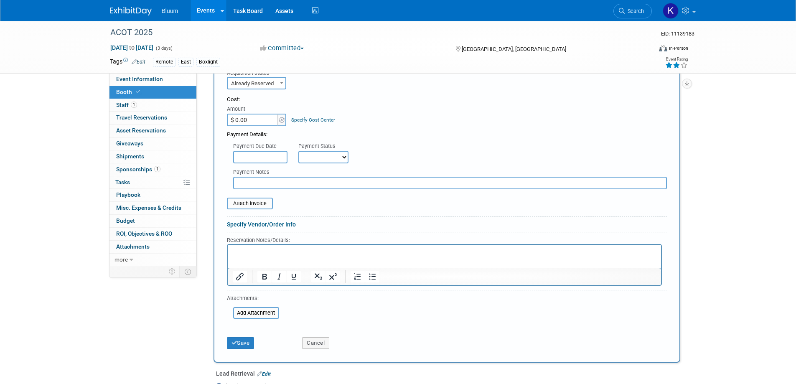
click at [254, 256] on html at bounding box center [443, 250] width 433 height 11
click at [237, 344] on icon "submit" at bounding box center [234, 342] width 6 height 5
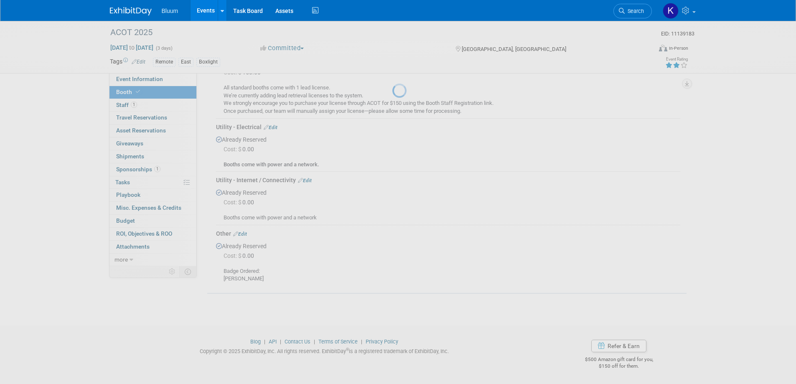
scroll to position [257, 0]
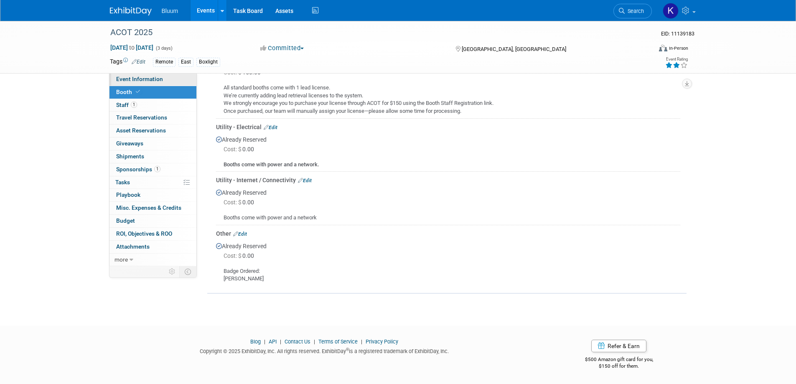
click at [144, 83] on link "Event Information" at bounding box center [152, 79] width 87 height 13
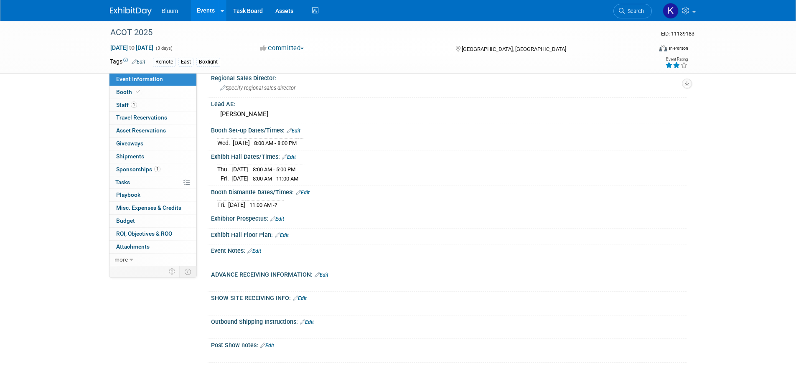
scroll to position [251, 0]
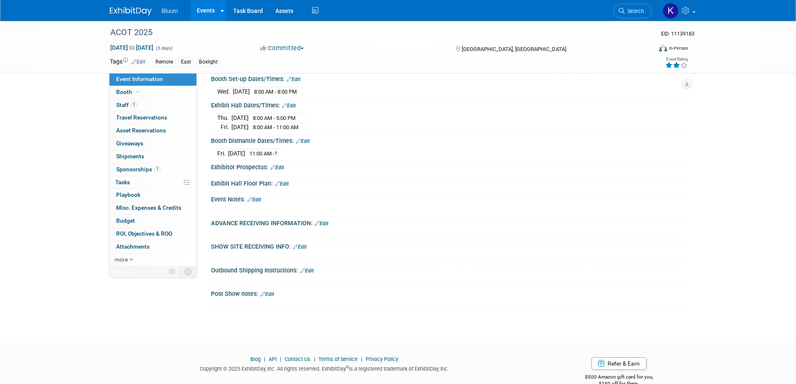
click at [329, 219] on div "ADVANCE RECEIVING INFORMATION: Edit" at bounding box center [449, 222] width 476 height 11
click at [328, 222] on link "Edit" at bounding box center [322, 224] width 14 height 6
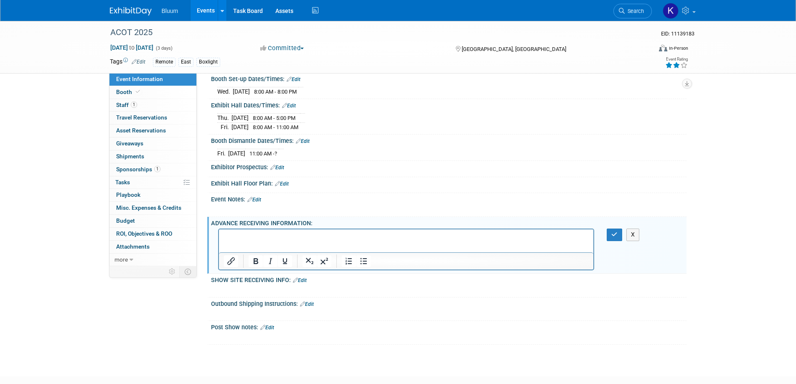
scroll to position [0, 0]
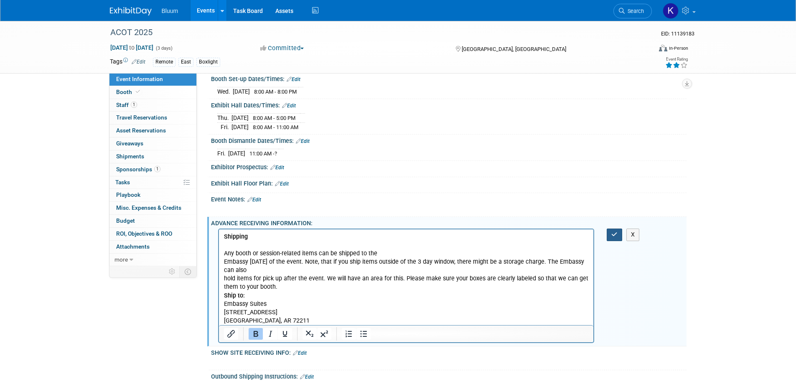
click at [610, 231] on button "button" at bounding box center [614, 235] width 15 height 12
